Goal: Find specific page/section: Find specific page/section

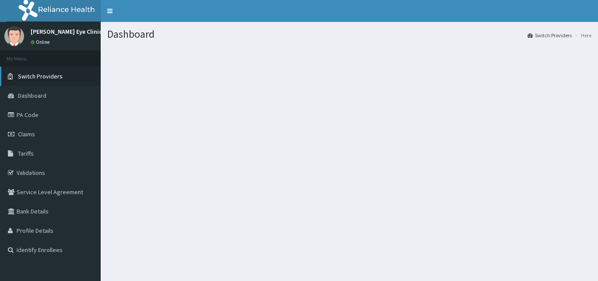
click at [49, 72] on link "Switch Providers" at bounding box center [50, 76] width 101 height 19
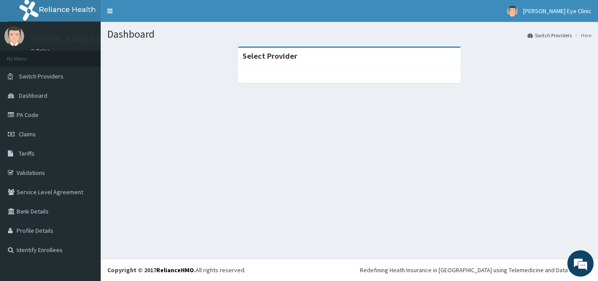
click at [263, 57] on strong "Select Provider" at bounding box center [270, 56] width 55 height 10
click at [283, 75] on div at bounding box center [349, 75] width 222 height 18
click at [248, 73] on div at bounding box center [349, 75] width 222 height 18
click at [342, 78] on div at bounding box center [349, 75] width 222 height 18
click at [131, 38] on h1 "Dashboard" at bounding box center [349, 33] width 484 height 11
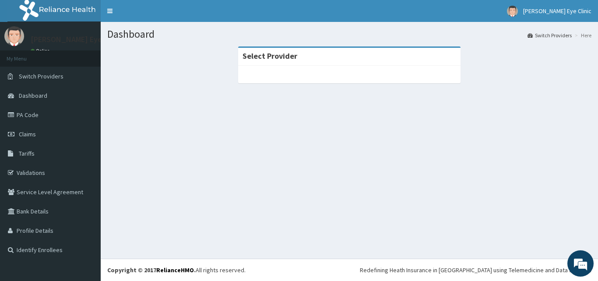
click at [131, 38] on h1 "Dashboard" at bounding box center [349, 33] width 484 height 11
click at [266, 68] on div at bounding box center [349, 75] width 222 height 18
drag, startPoint x: 266, startPoint y: 68, endPoint x: 50, endPoint y: 117, distance: 220.9
click at [214, 77] on div "Select Provider" at bounding box center [349, 69] width 484 height 46
click at [270, 72] on div at bounding box center [349, 75] width 222 height 18
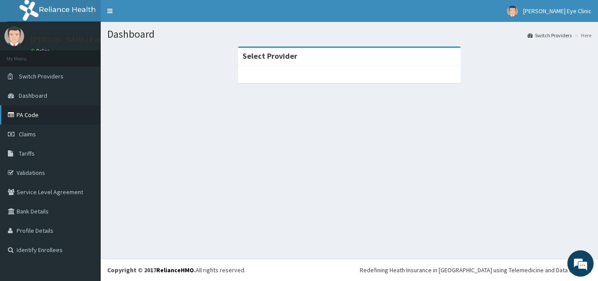
click at [32, 120] on link "PA Code" at bounding box center [50, 114] width 101 height 19
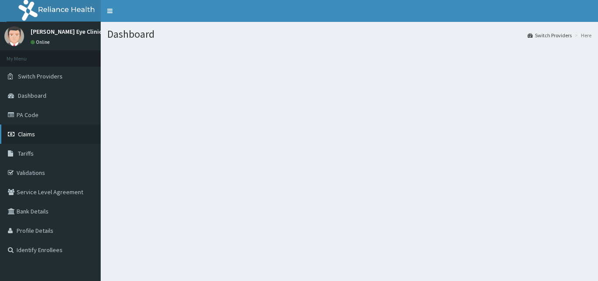
scroll to position [44, 0]
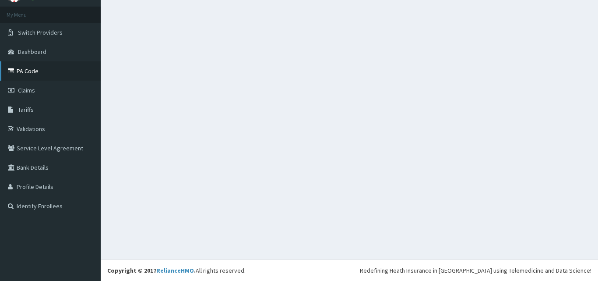
click at [20, 69] on link "PA Code" at bounding box center [50, 70] width 101 height 19
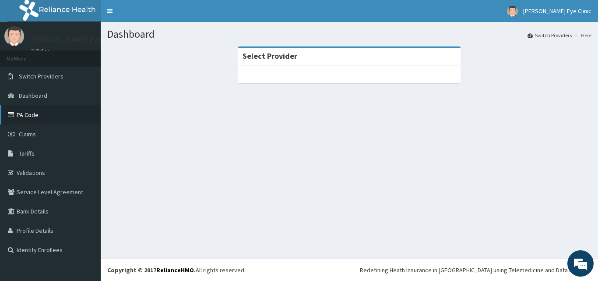
click at [22, 111] on link "PA Code" at bounding box center [50, 114] width 101 height 19
click at [31, 75] on span "Switch Providers" at bounding box center [41, 76] width 45 height 8
click at [27, 111] on link "PA Code" at bounding box center [50, 114] width 101 height 19
click at [34, 99] on span "Dashboard" at bounding box center [33, 96] width 28 height 8
click at [41, 124] on link "PA Code" at bounding box center [50, 114] width 101 height 19
